Goal: Communication & Community: Answer question/provide support

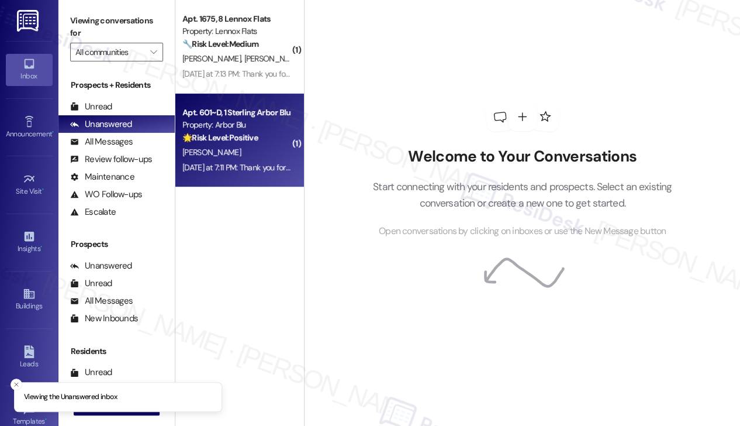
click at [253, 149] on div "[PERSON_NAME]" at bounding box center [236, 152] width 111 height 15
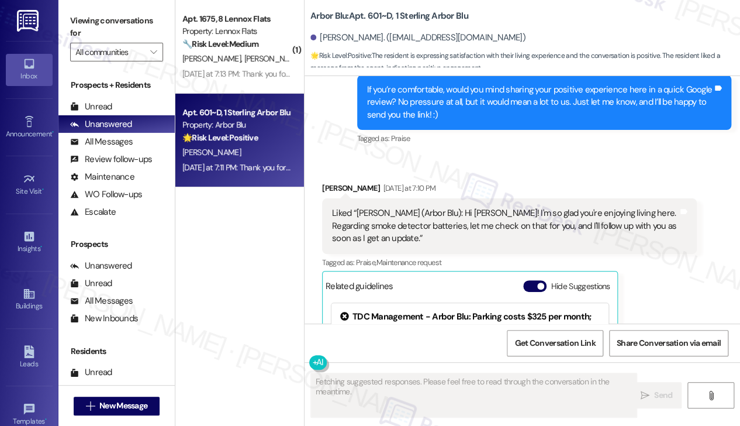
scroll to position [849, 0]
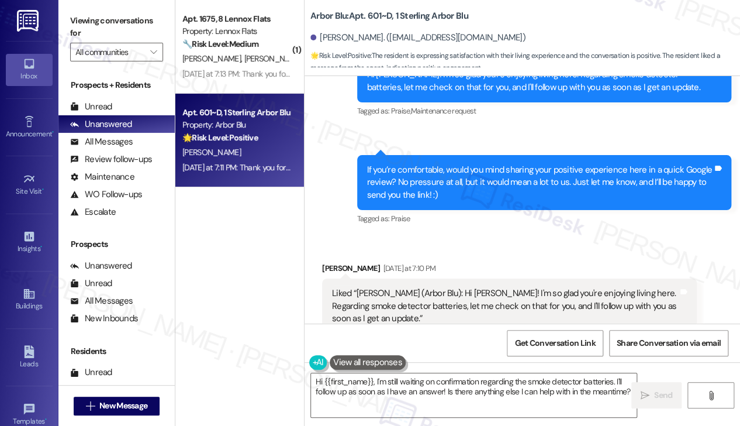
click at [468, 164] on div "If you’re comfortable, would you mind sharing your positive experience here in …" at bounding box center [540, 182] width 346 height 37
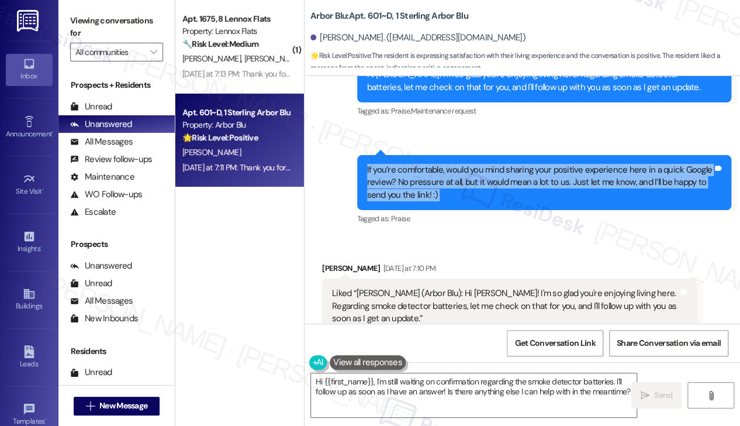
click at [468, 164] on div "If you’re comfortable, would you mind sharing your positive experience here in …" at bounding box center [540, 182] width 346 height 37
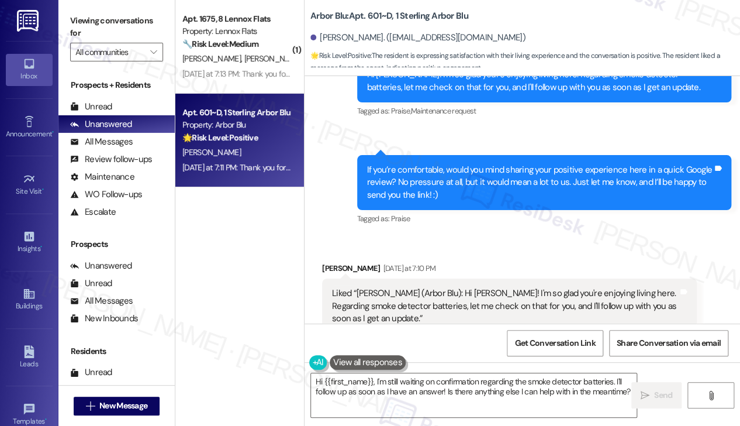
click at [468, 164] on div "If you’re comfortable, would you mind sharing your positive experience here in …" at bounding box center [540, 182] width 346 height 37
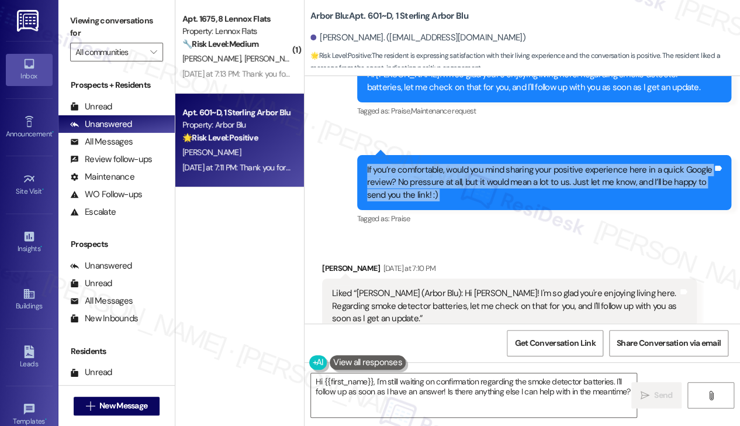
click at [468, 164] on div "If you’re comfortable, would you mind sharing your positive experience here in …" at bounding box center [540, 182] width 346 height 37
click at [436, 192] on div "If you’re comfortable, would you mind sharing your positive experience here in …" at bounding box center [544, 182] width 375 height 55
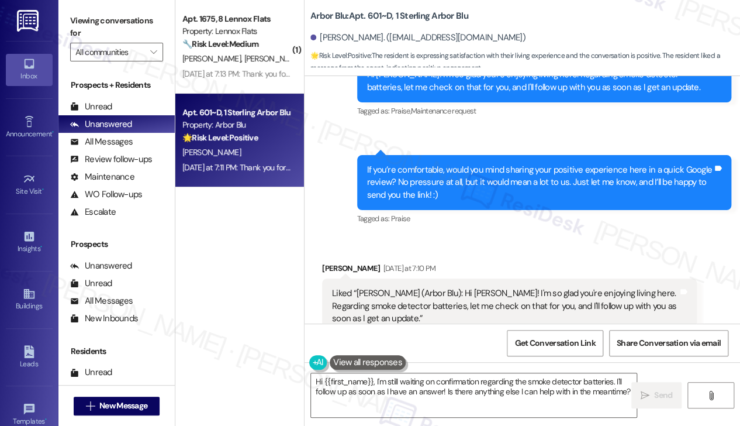
click at [436, 192] on div "If you’re comfortable, would you mind sharing your positive experience here in …" at bounding box center [544, 182] width 375 height 55
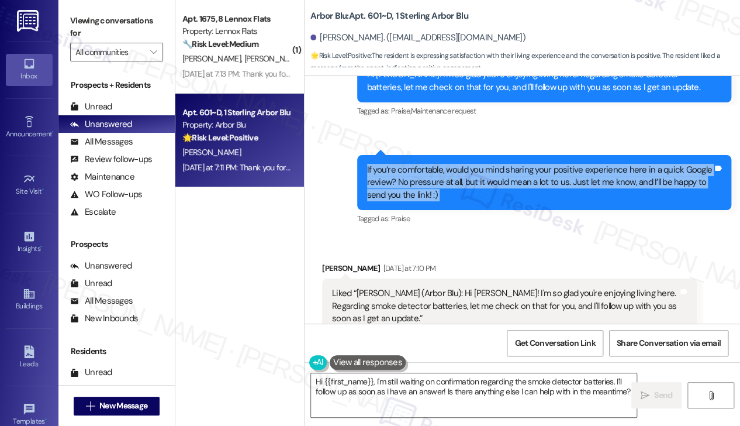
click at [436, 192] on div "If you’re comfortable, would you mind sharing your positive experience here in …" at bounding box center [544, 182] width 375 height 55
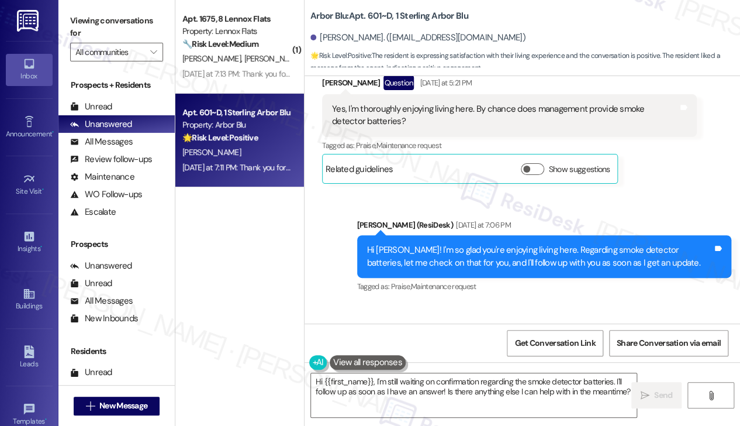
scroll to position [556, 0]
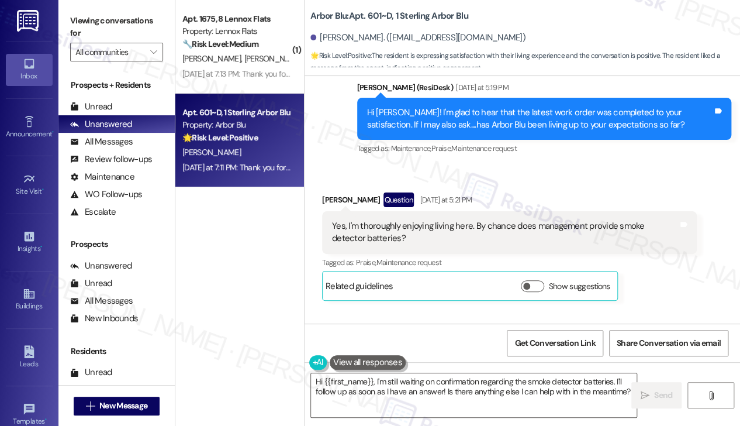
click at [399, 220] on div "Yes, I'm thoroughly enjoying living here. By chance does management provide smo…" at bounding box center [505, 232] width 346 height 25
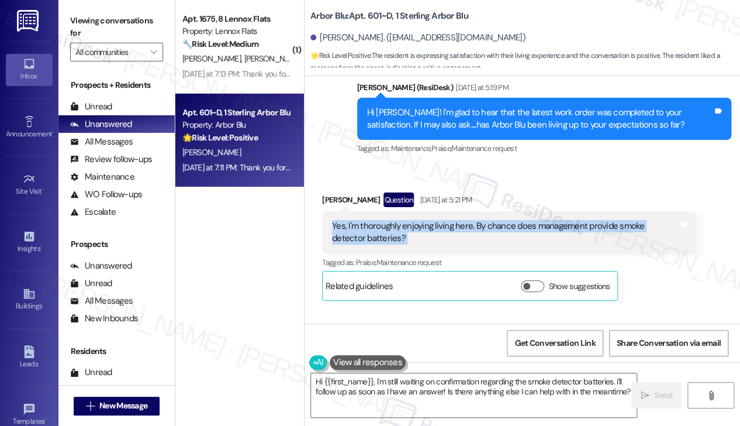
click at [399, 220] on div "Yes, I'm thoroughly enjoying living here. By chance does management provide smo…" at bounding box center [505, 232] width 346 height 25
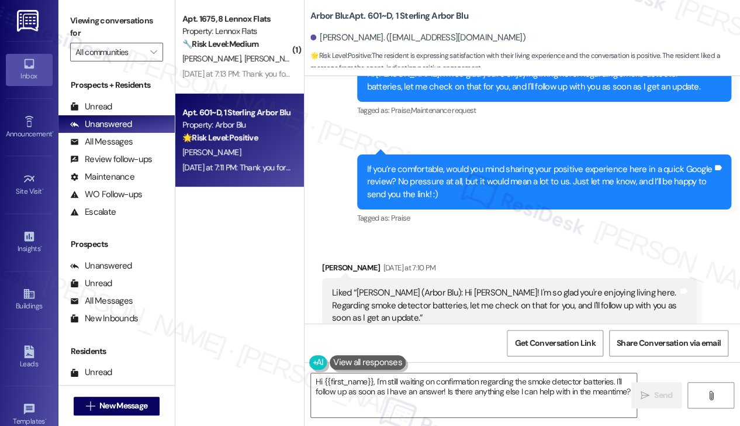
scroll to position [790, 0]
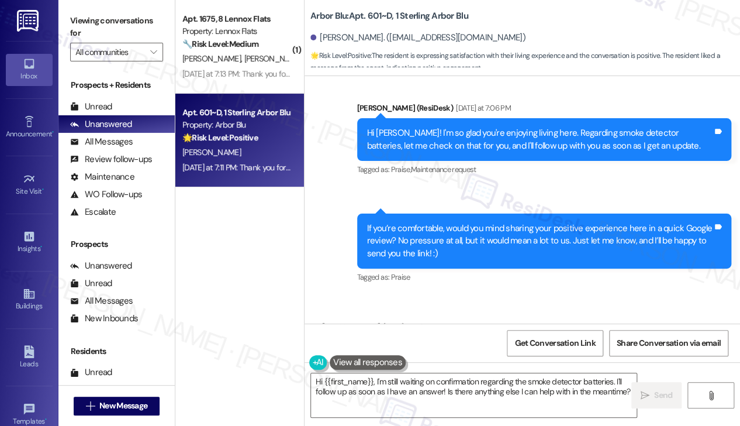
click at [447, 222] on div "If you’re comfortable, would you mind sharing your positive experience here in …" at bounding box center [540, 240] width 346 height 37
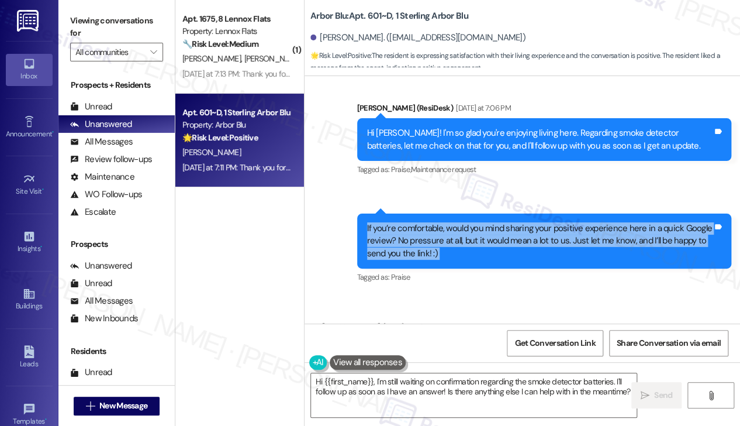
click at [447, 222] on div "If you’re comfortable, would you mind sharing your positive experience here in …" at bounding box center [540, 240] width 346 height 37
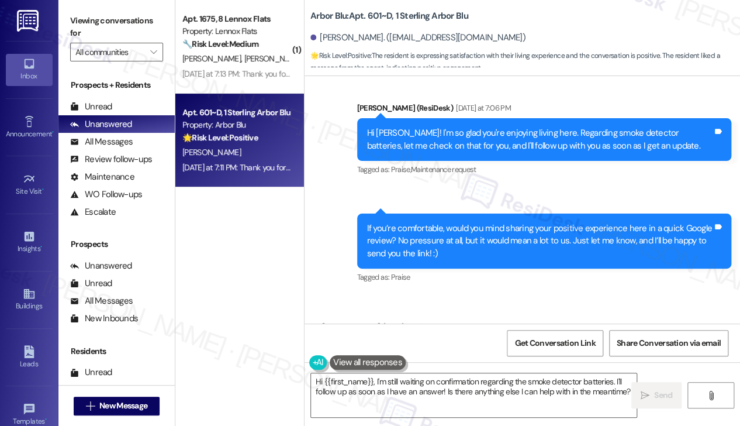
click at [581, 127] on div "Hi [PERSON_NAME]! I'm so glad you're enjoying living here. Regarding smoke dete…" at bounding box center [540, 139] width 346 height 25
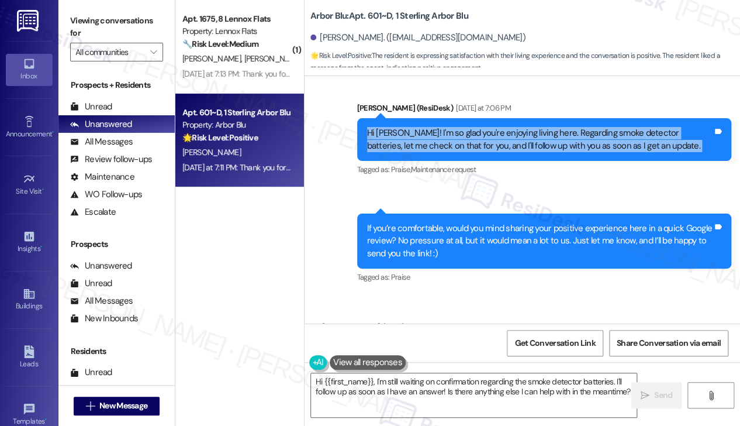
click at [581, 127] on div "Hi [PERSON_NAME]! I'm so glad you're enjoying living here. Regarding smoke dete…" at bounding box center [540, 139] width 346 height 25
click at [508, 136] on div "Hi [PERSON_NAME]! I'm so glad you're enjoying living here. Regarding smoke dete…" at bounding box center [540, 139] width 346 height 25
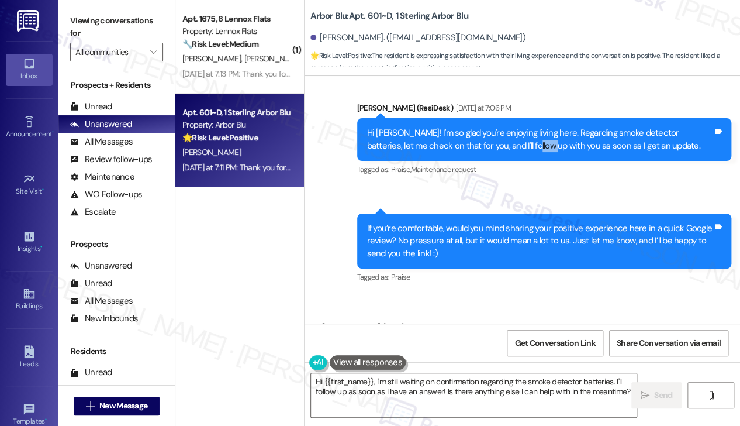
click at [508, 136] on div "Hi [PERSON_NAME]! I'm so glad you're enjoying living here. Regarding smoke dete…" at bounding box center [540, 139] width 346 height 25
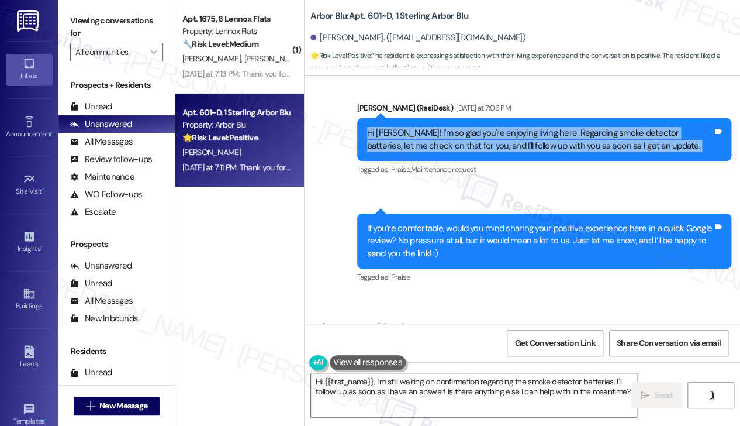
click at [508, 136] on div "Hi [PERSON_NAME]! I'm so glad you're enjoying living here. Regarding smoke dete…" at bounding box center [540, 139] width 346 height 25
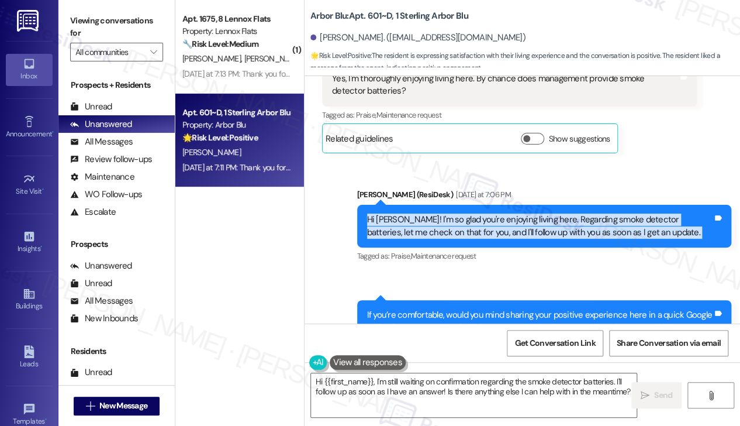
scroll to position [615, 0]
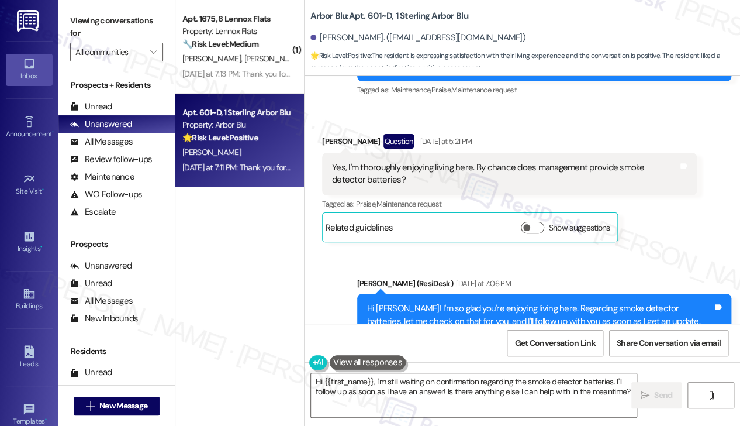
click at [670, 215] on div "[PERSON_NAME] Question [DATE] at 5:21 PM Yes, I'm thoroughly enjoying living he…" at bounding box center [509, 188] width 375 height 109
drag, startPoint x: 512, startPoint y: 153, endPoint x: 365, endPoint y: 177, distance: 149.3
click at [365, 177] on div "Yes, I'm thoroughly enjoying living here. By chance does management provide smo…" at bounding box center [509, 174] width 375 height 43
copy div "does management provide smoke detector batteries"
click at [532, 222] on button "Show suggestions" at bounding box center [532, 228] width 23 height 12
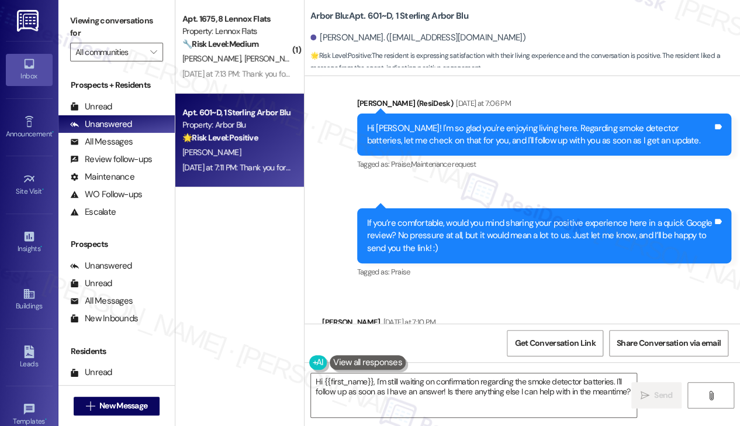
scroll to position [1200, 0]
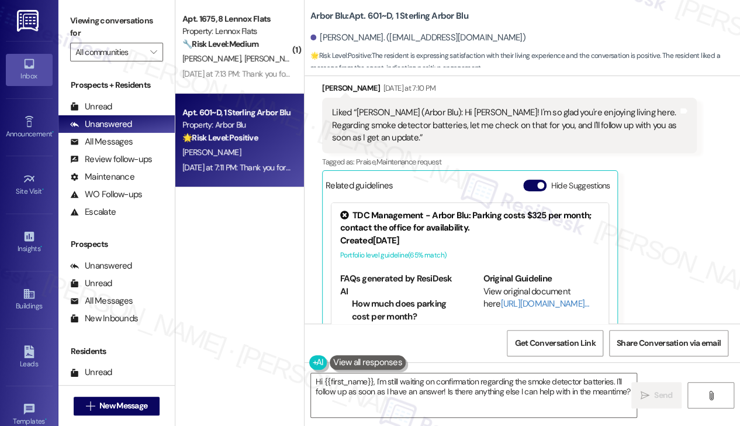
click at [92, 20] on label "Viewing conversations for" at bounding box center [116, 27] width 93 height 31
click at [101, 6] on div "Viewing conversations for All communities " at bounding box center [116, 36] width 116 height 73
click at [443, 23] on div "Arbor Blu: Apt. 601~D, 1 Sterling Arbor Blu" at bounding box center [428, 16] width 234 height 15
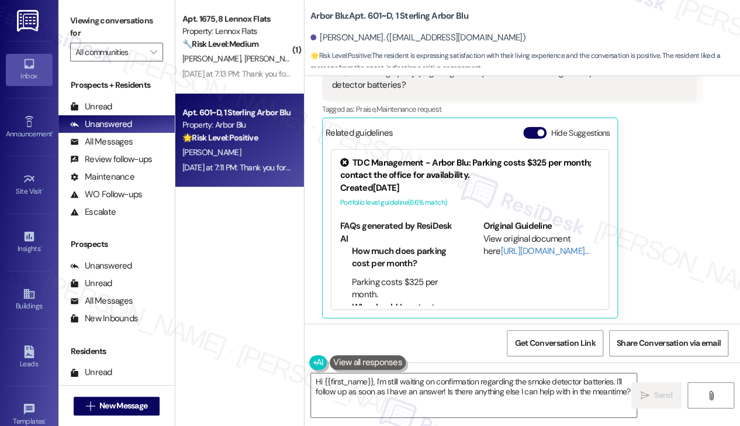
scroll to position [615, 0]
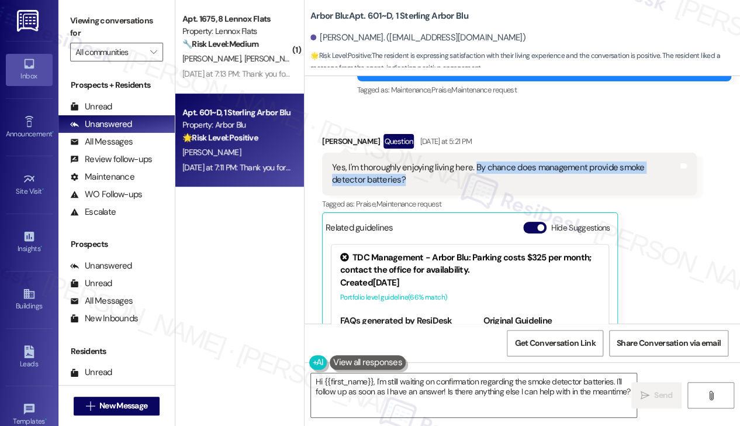
drag, startPoint x: 573, startPoint y: 178, endPoint x: 474, endPoint y: 154, distance: 101.6
click at [474, 154] on div "Yes, I'm thoroughly enjoying living here. By chance does management provide smo…" at bounding box center [509, 174] width 375 height 43
copy div "By chance does management provide smoke detector batteries?"
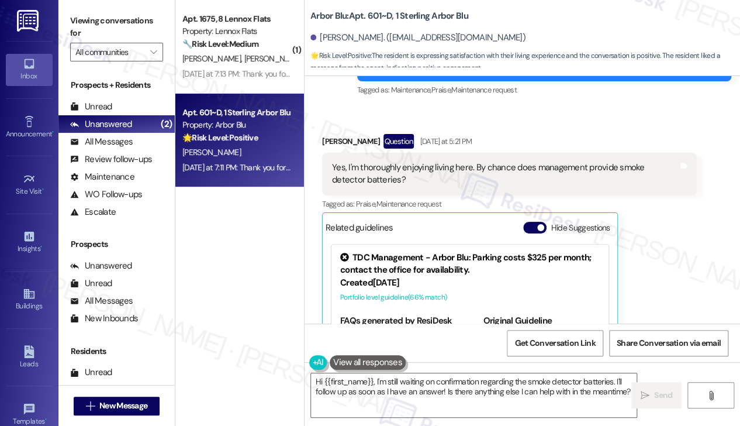
click at [95, 12] on label "Viewing conversations for" at bounding box center [116, 27] width 93 height 31
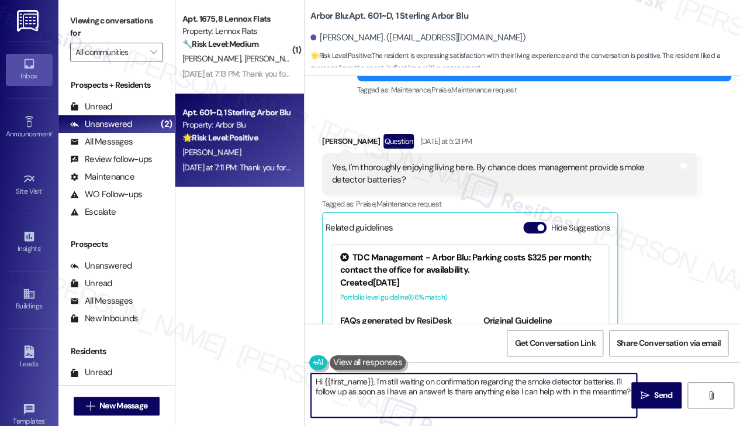
click at [386, 393] on textarea "Hi {{first_name}}, I'm still waiting on confirmation regarding the smoke detect…" at bounding box center [474, 395] width 326 height 44
click at [384, 387] on textarea "Hi {{first_name}}, I'm still waiting on confirmation regarding the smoke detect…" at bounding box center [474, 395] width 326 height 44
drag, startPoint x: 376, startPoint y: 380, endPoint x: 637, endPoint y: 402, distance: 261.8
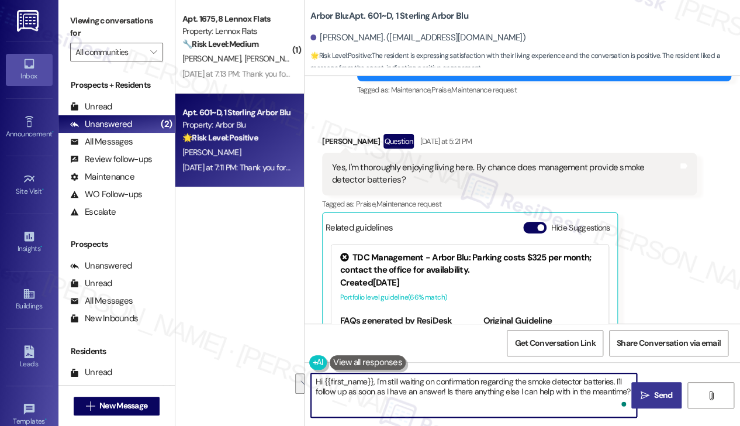
click at [637, 402] on div "Hi {{first_name}}, I'm still waiting on confirmation regarding the smoke detect…" at bounding box center [523, 406] width 436 height 88
paste textarea "Just to clarify—are you asking about batteries for a smoke detector that’s beep…"
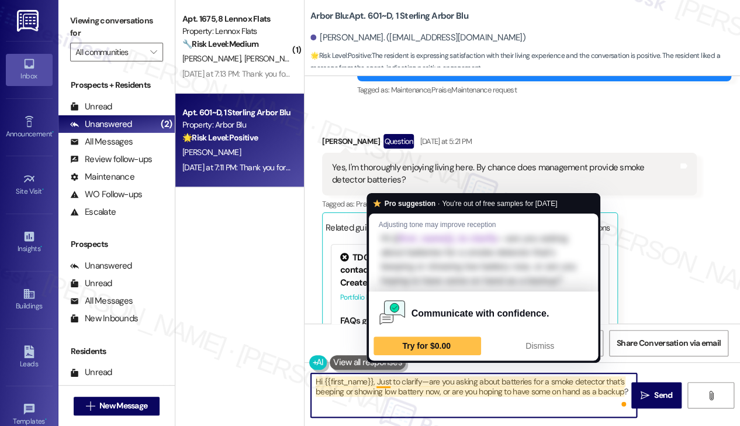
click at [374, 381] on textarea "Hi {{first_name}}, Just to clarify—are you asking about batteries for a smoke d…" at bounding box center [474, 395] width 326 height 44
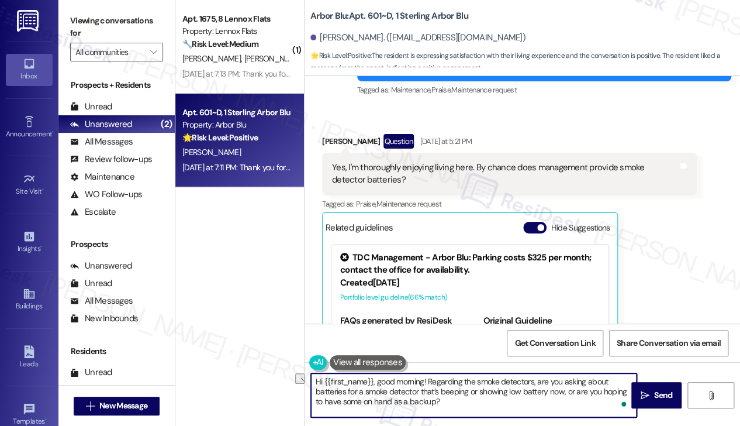
drag, startPoint x: 421, startPoint y: 388, endPoint x: 366, endPoint y: 390, distance: 55.0
click at [366, 390] on textarea "Hi {{first_name}}, good morning! Regarding the smoke detectors, are you asking …" at bounding box center [474, 395] width 326 height 44
click at [373, 389] on textarea "Hi {{first_name}}, good morning! Regarding the smoke detectors, are you asking …" at bounding box center [474, 395] width 326 height 44
click at [445, 398] on textarea "Hi {{first_name}}, good morning! Regarding the smoke detectors, are you asking …" at bounding box center [474, 395] width 326 height 44
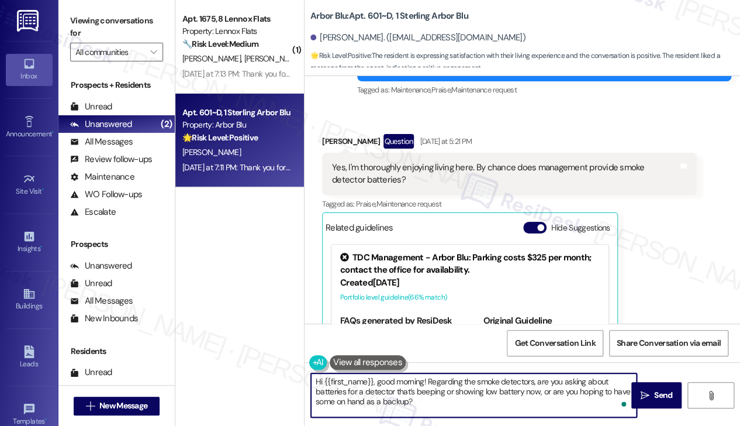
click at [533, 398] on textarea "Hi {{first_name}}, good morning! Regarding the smoke detectors, are you asking …" at bounding box center [474, 395] width 326 height 44
type textarea "Hi {{first_name}}, good morning! Regarding the smoke detectors, are you asking …"
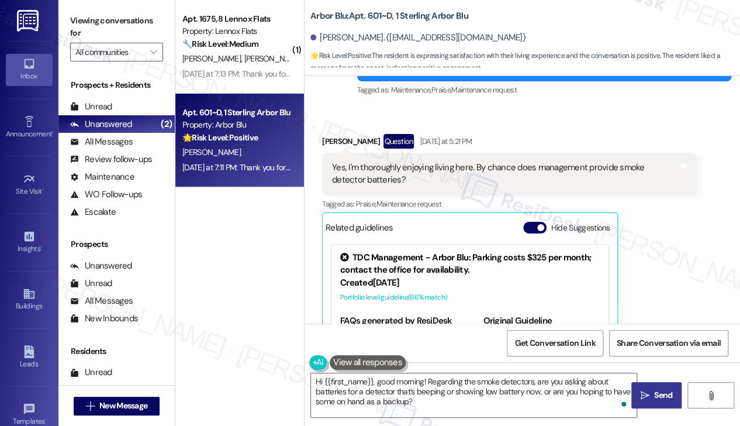
click at [636, 392] on button " Send" at bounding box center [657, 395] width 50 height 26
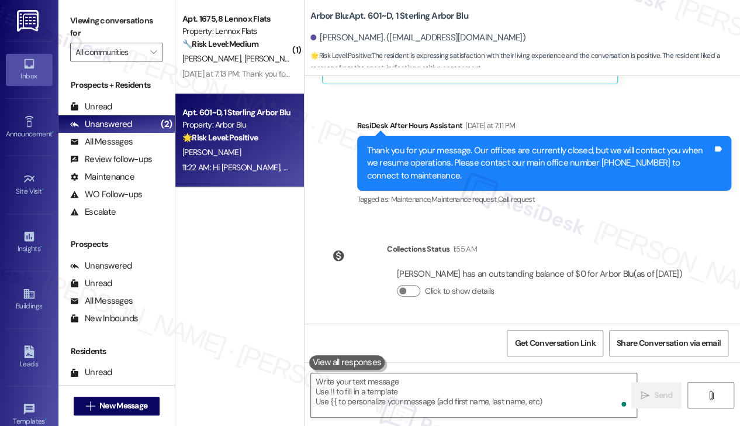
scroll to position [1593, 0]
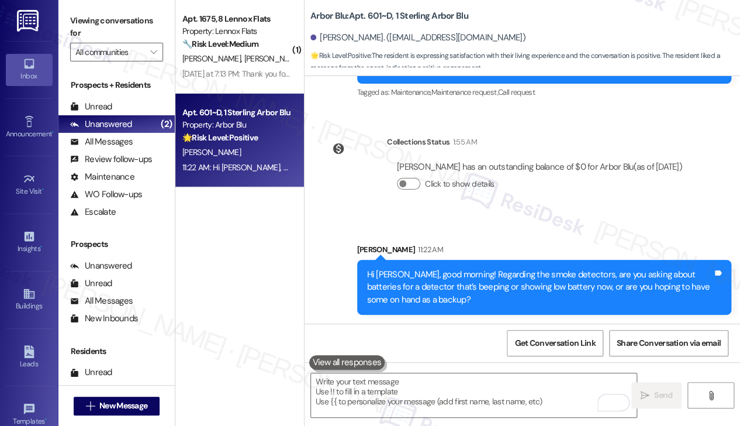
click at [564, 277] on div "Hi [PERSON_NAME], good morning! Regarding the smoke detectors, are you asking a…" at bounding box center [540, 286] width 346 height 37
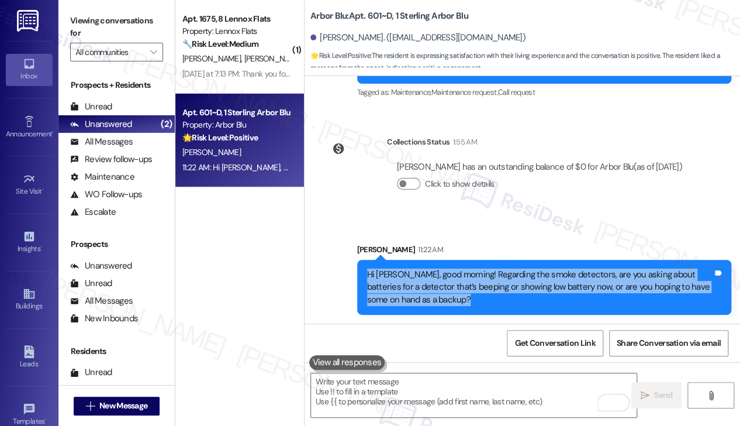
click at [564, 277] on div "Hi [PERSON_NAME], good morning! Regarding the smoke detectors, are you asking a…" at bounding box center [540, 286] width 346 height 37
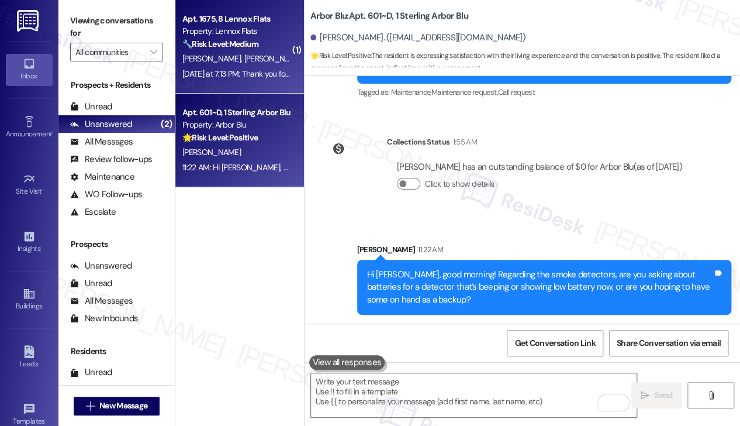
click at [244, 58] on span "[PERSON_NAME]" at bounding box center [273, 58] width 58 height 11
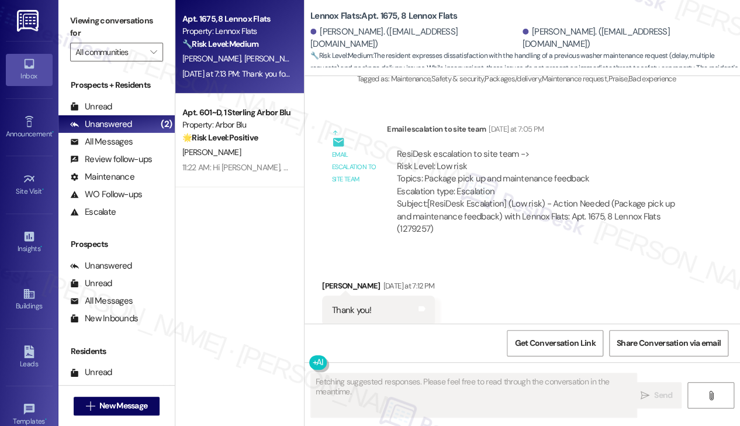
scroll to position [11345, 0]
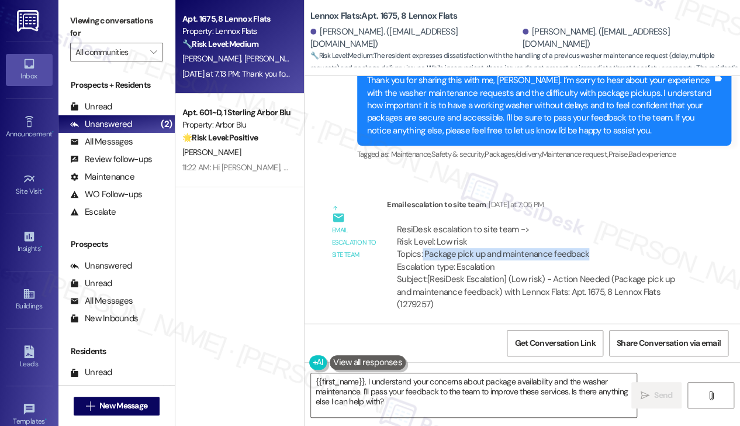
drag, startPoint x: 421, startPoint y: 198, endPoint x: 592, endPoint y: 198, distance: 171.4
click at [592, 223] on div "ResiDesk escalation to site team -> Risk Level: Low risk Topics: Package pick u…" at bounding box center [542, 248] width 290 height 50
drag, startPoint x: 598, startPoint y: 197, endPoint x: 443, endPoint y: 198, distance: 155.6
click at [443, 223] on div "ResiDesk escalation to site team -> Risk Level: Low risk Topics: Package pick u…" at bounding box center [542, 248] width 290 height 50
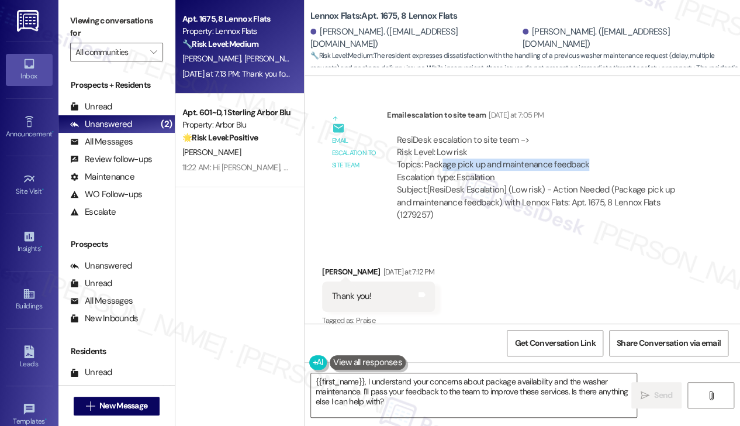
scroll to position [11579, 0]
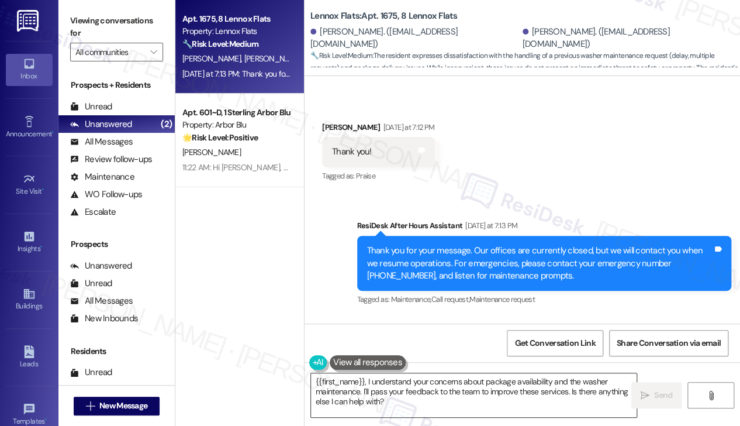
click at [384, 387] on textarea "{{first_name}}, I understand your concerns about package availability and the w…" at bounding box center [474, 395] width 326 height 44
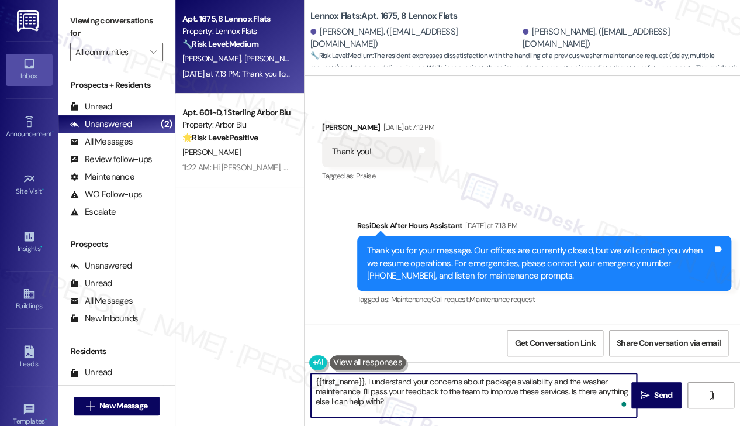
click at [384, 387] on textarea "{{first_name}}, I understand your concerns about package availability and the w…" at bounding box center [474, 395] width 326 height 44
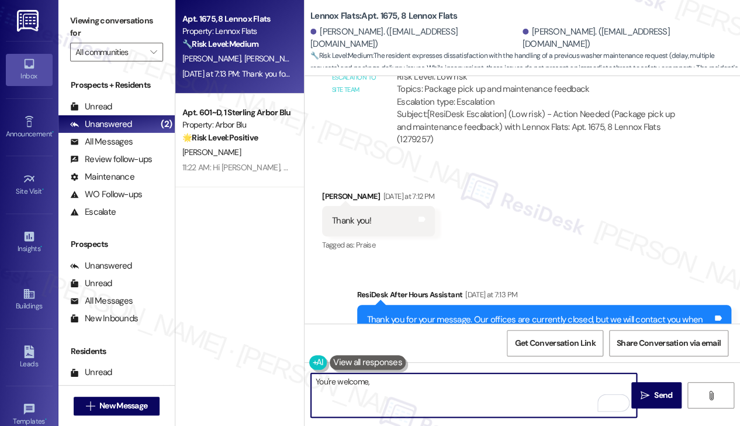
scroll to position [11403, 0]
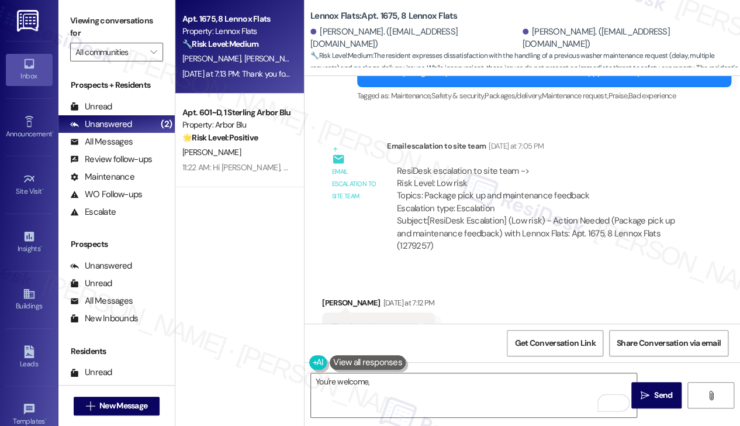
click at [339, 297] on div "[PERSON_NAME] [DATE] at 7:12 PM" at bounding box center [378, 305] width 113 height 16
click at [322, 297] on div "[PERSON_NAME] [DATE] at 7:12 PM" at bounding box center [378, 305] width 113 height 16
copy div "[PERSON_NAME]"
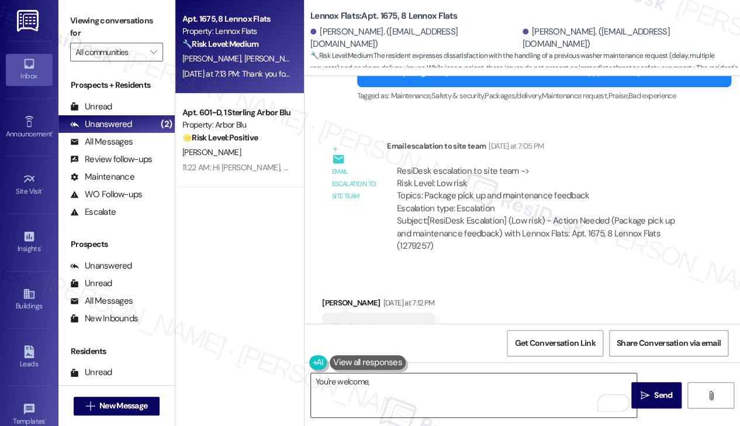
click at [399, 384] on textarea "You're welcome," at bounding box center [474, 395] width 326 height 44
paste textarea "[PERSON_NAME]"
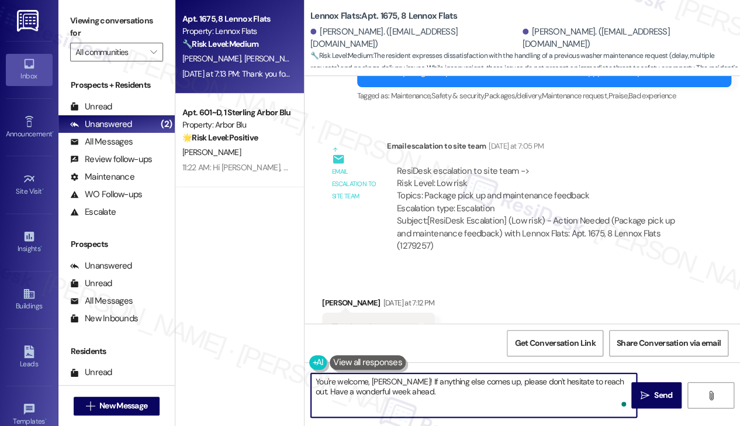
type textarea "You're welcome, [PERSON_NAME]! If anything else comes up, please don't hesitate…"
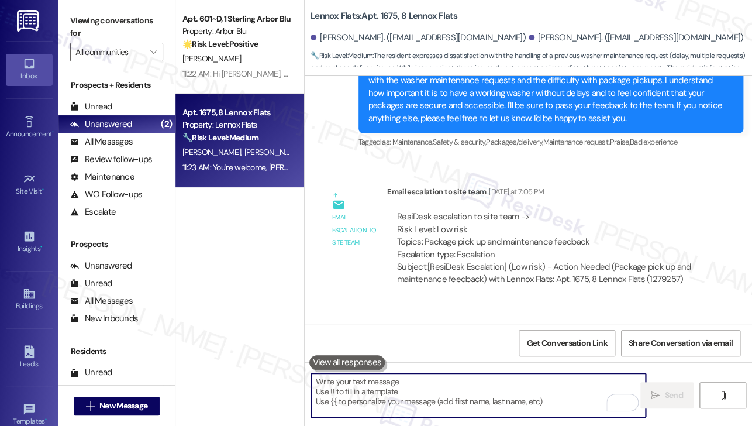
scroll to position [11318, 0]
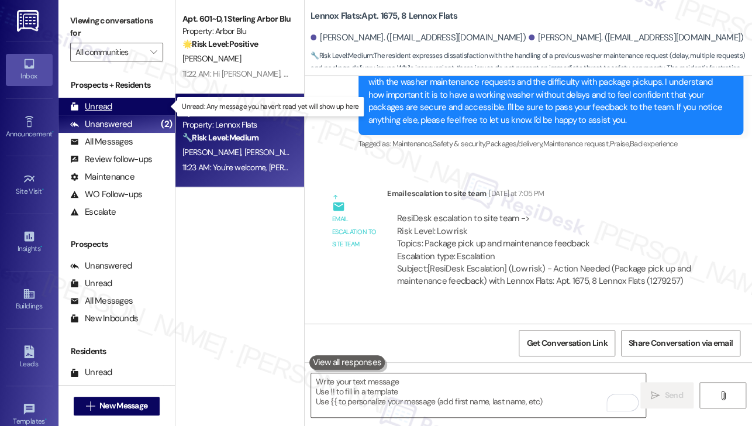
click at [129, 107] on div "Unread (0)" at bounding box center [116, 107] width 116 height 18
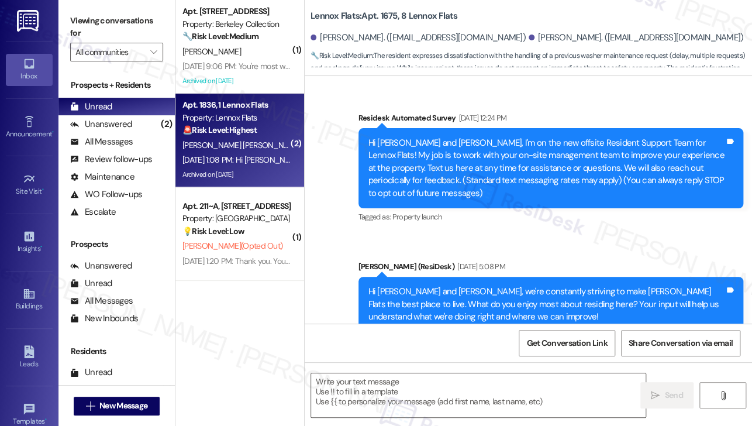
click at [263, 146] on div "[PERSON_NAME] [PERSON_NAME]" at bounding box center [236, 145] width 111 height 15
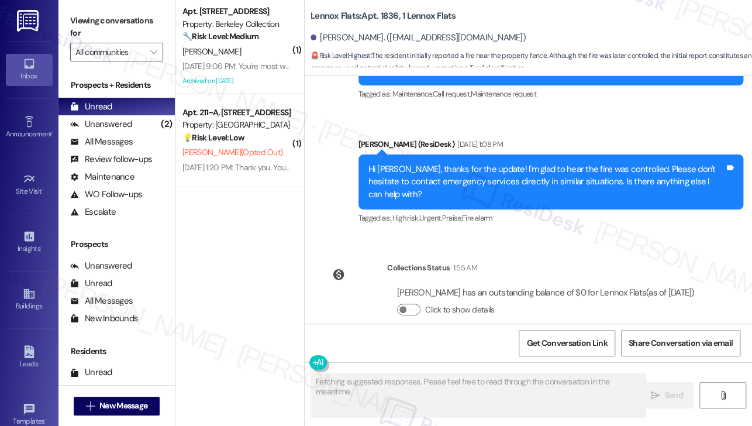
scroll to position [6127, 0]
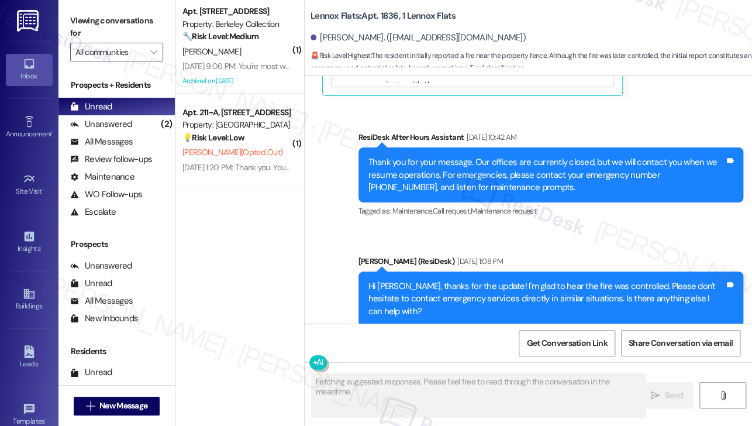
click at [508, 280] on div "Hi [PERSON_NAME], thanks for the update! I'm glad to hear the fire was controll…" at bounding box center [546, 298] width 357 height 37
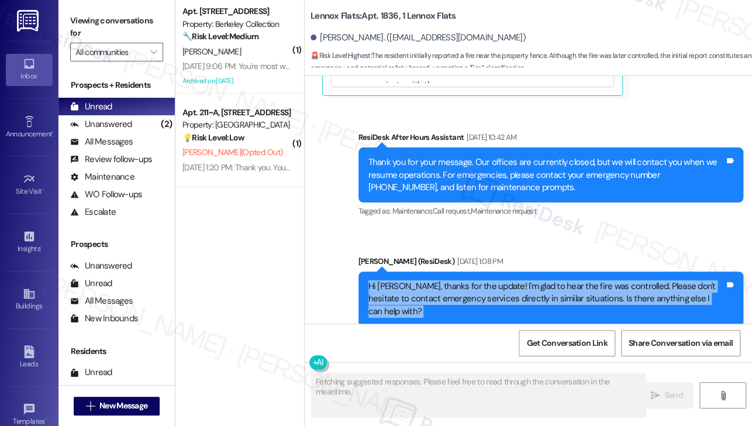
click at [508, 280] on div "Hi [PERSON_NAME], thanks for the update! I'm glad to hear the fire was controll…" at bounding box center [546, 298] width 357 height 37
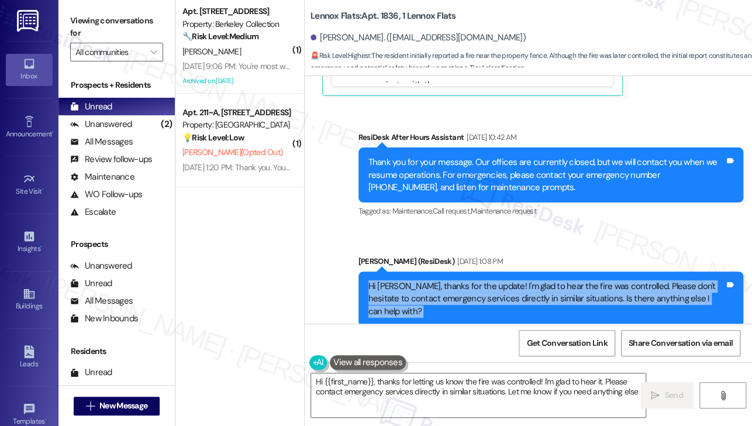
type textarea "Hi {{first_name}}, thanks for letting us know the fire was controlled! I'm glad…"
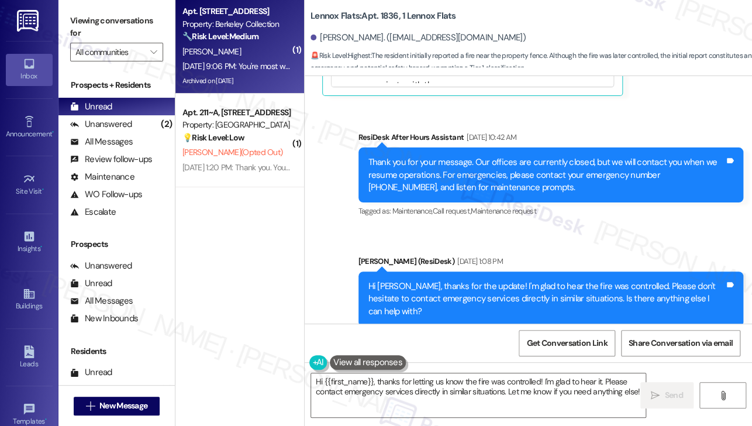
click at [202, 27] on div "Property: Berkeley Collection" at bounding box center [236, 24] width 108 height 12
type textarea "Fetching suggested responses. Please feel free to read through the conversation…"
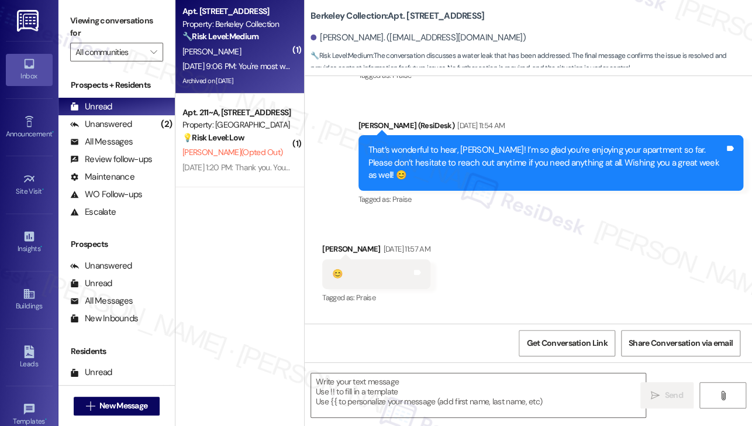
type textarea "Fetching suggested responses. Please feel free to read through the conversation…"
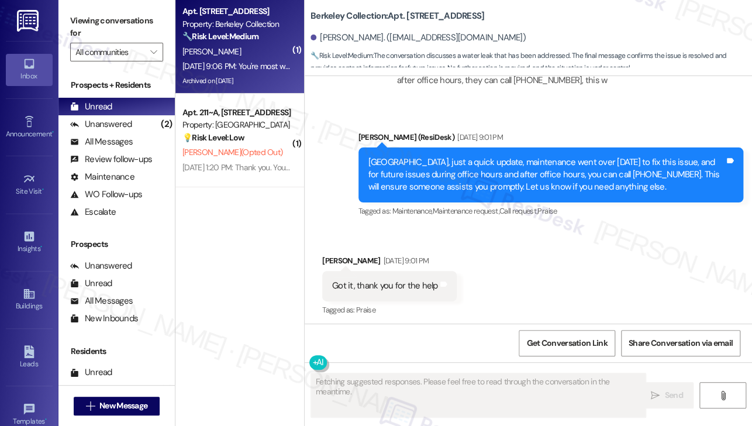
scroll to position [2953, 0]
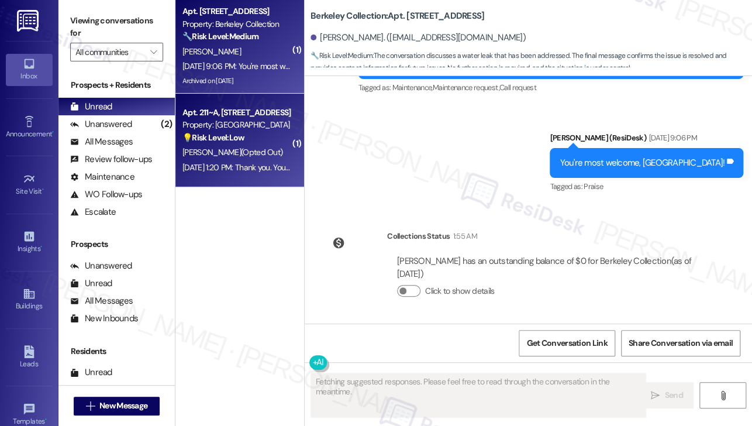
click at [277, 139] on div "💡 Risk Level: Low The resident replied 'STOP' to an optional survey message, in…" at bounding box center [236, 138] width 108 height 12
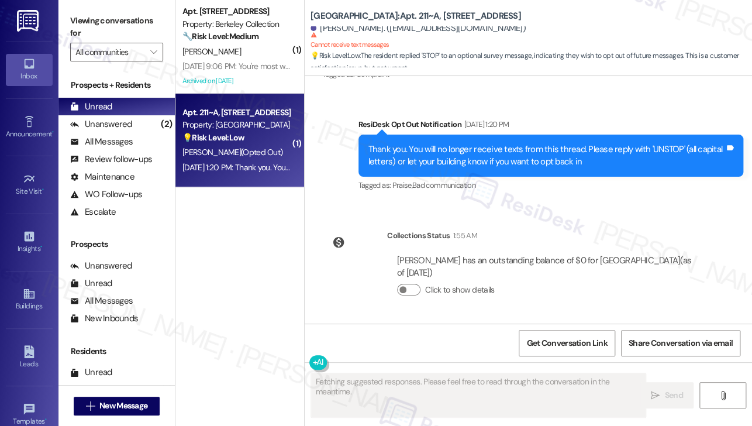
scroll to position [320, 0]
